Goal: Information Seeking & Learning: Learn about a topic

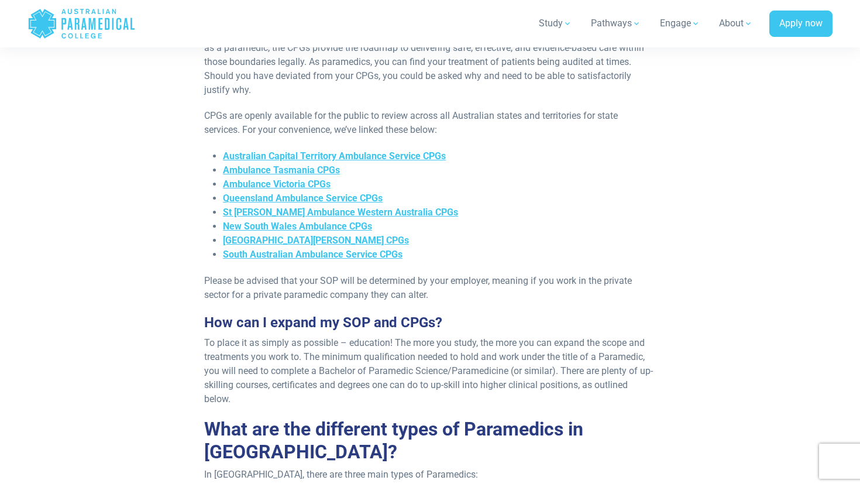
scroll to position [848, 0]
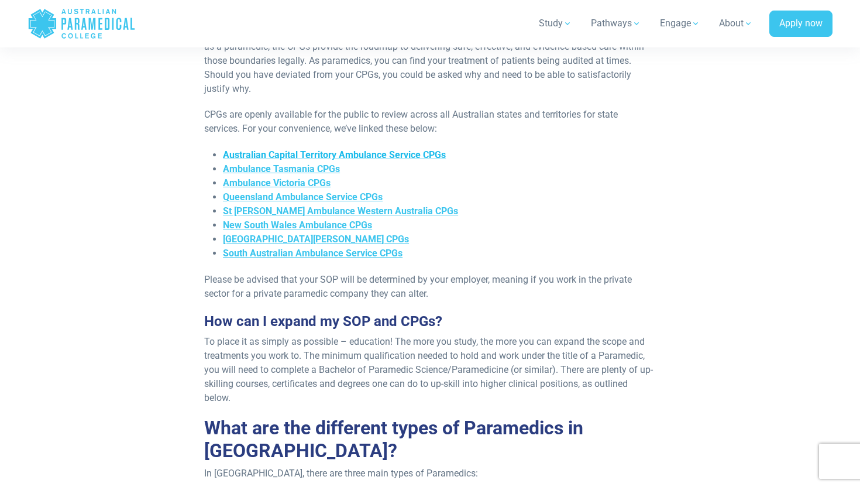
click at [278, 149] on span "Australian Capital Territory Ambulance Service CPGs" at bounding box center [334, 154] width 223 height 11
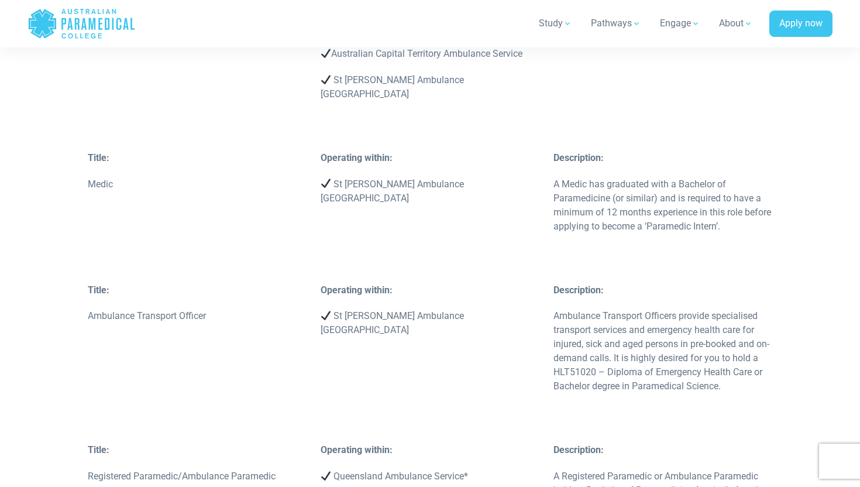
scroll to position [2076, 0]
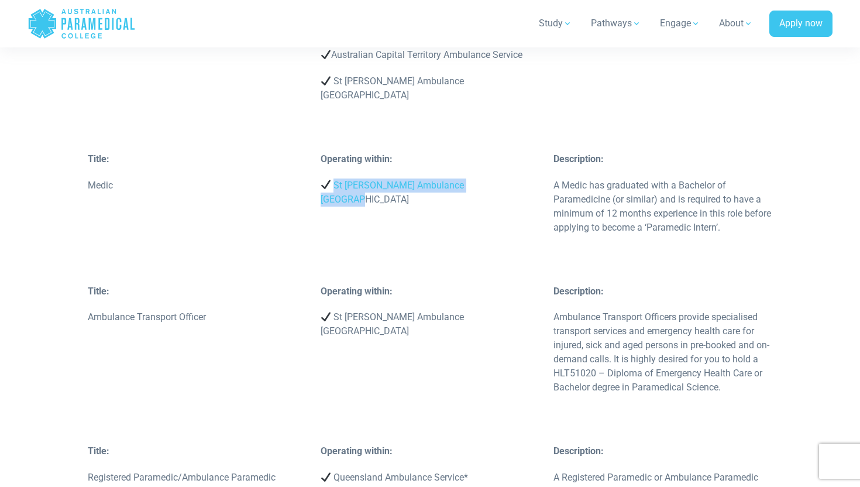
drag, startPoint x: 334, startPoint y: 156, endPoint x: 524, endPoint y: 158, distance: 189.5
click at [527, 178] on p "St John Ambulance Western Australia" at bounding box center [429, 192] width 219 height 28
click at [524, 178] on p "St John Ambulance Western Australia" at bounding box center [429, 192] width 219 height 28
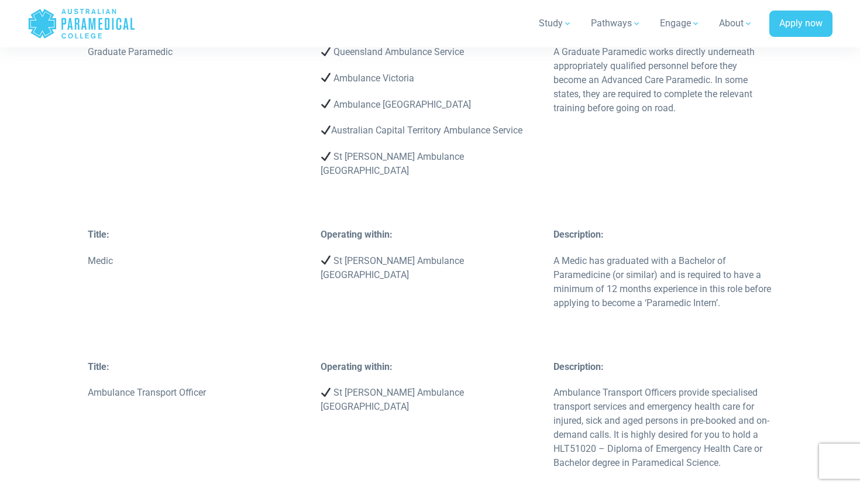
scroll to position [2020, 0]
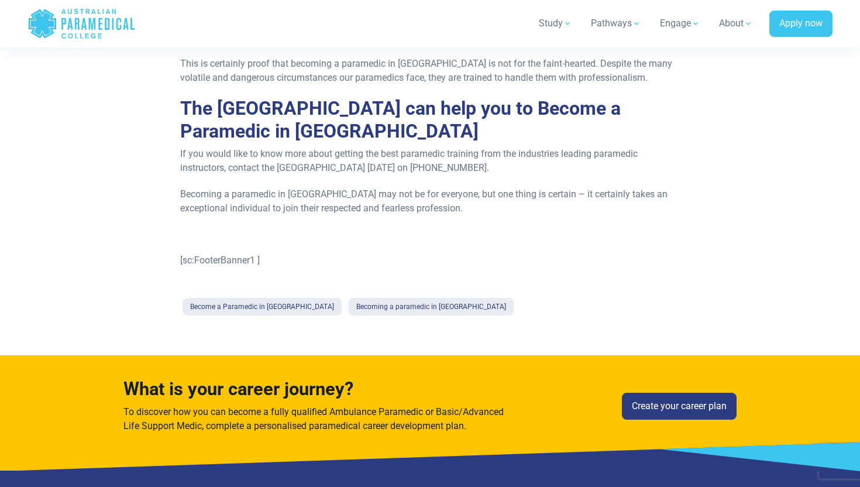
scroll to position [789, 0]
